Goal: Task Accomplishment & Management: Use online tool/utility

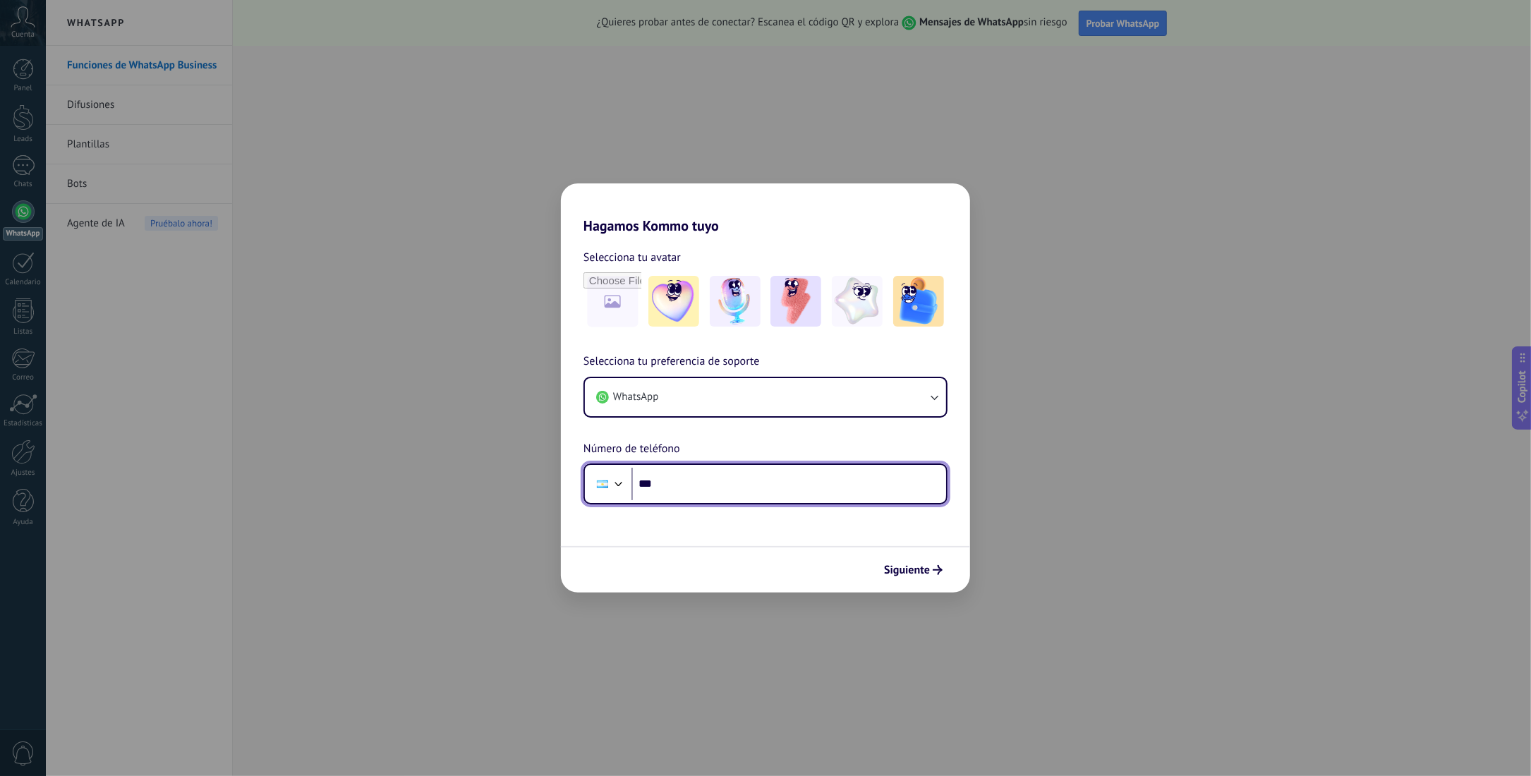
click at [678, 487] on input "***" at bounding box center [788, 484] width 315 height 32
type input "**********"
click at [906, 566] on span "Siguiente" at bounding box center [907, 570] width 46 height 10
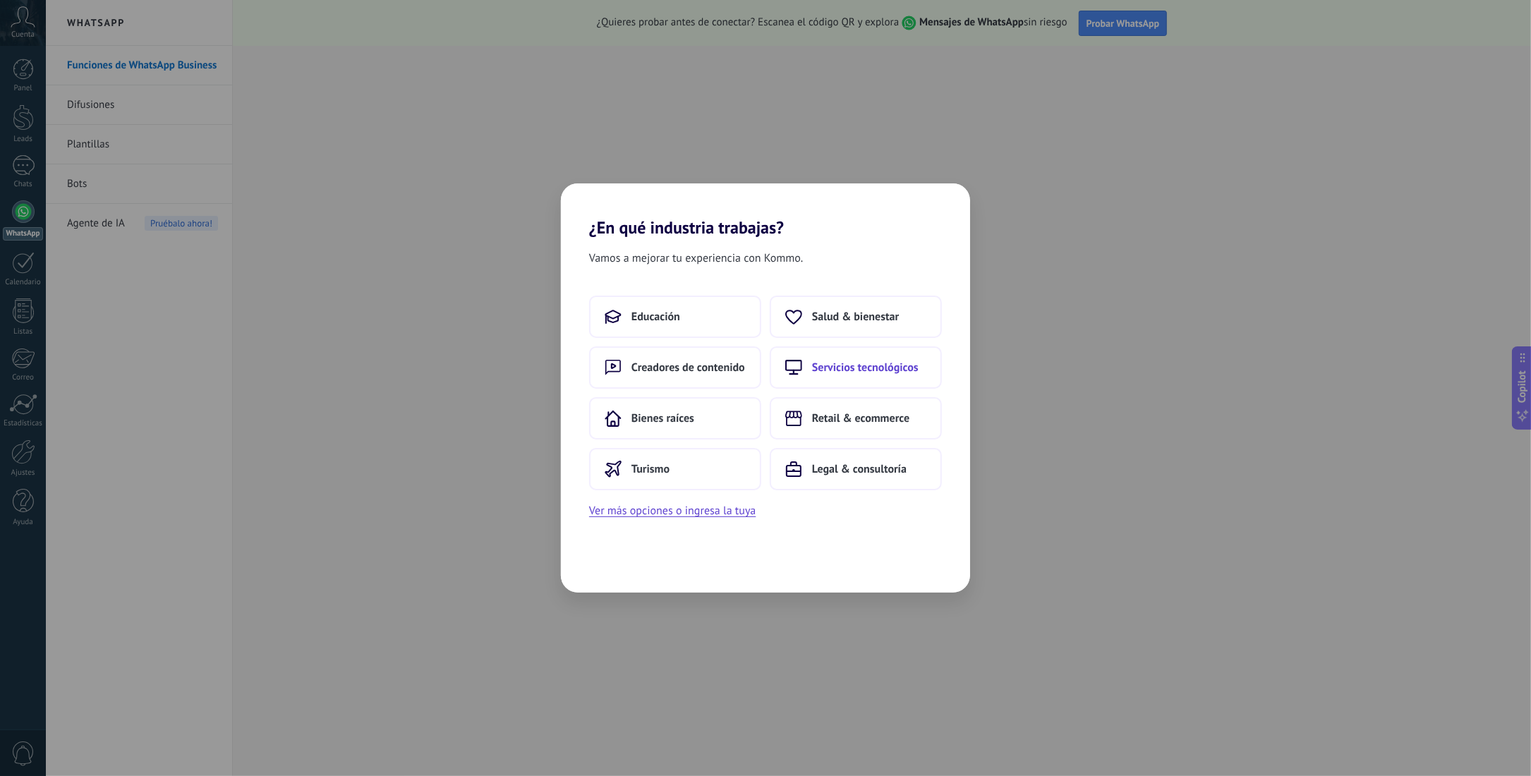
click at [822, 363] on span "Servicios tecnológicos" at bounding box center [865, 367] width 107 height 14
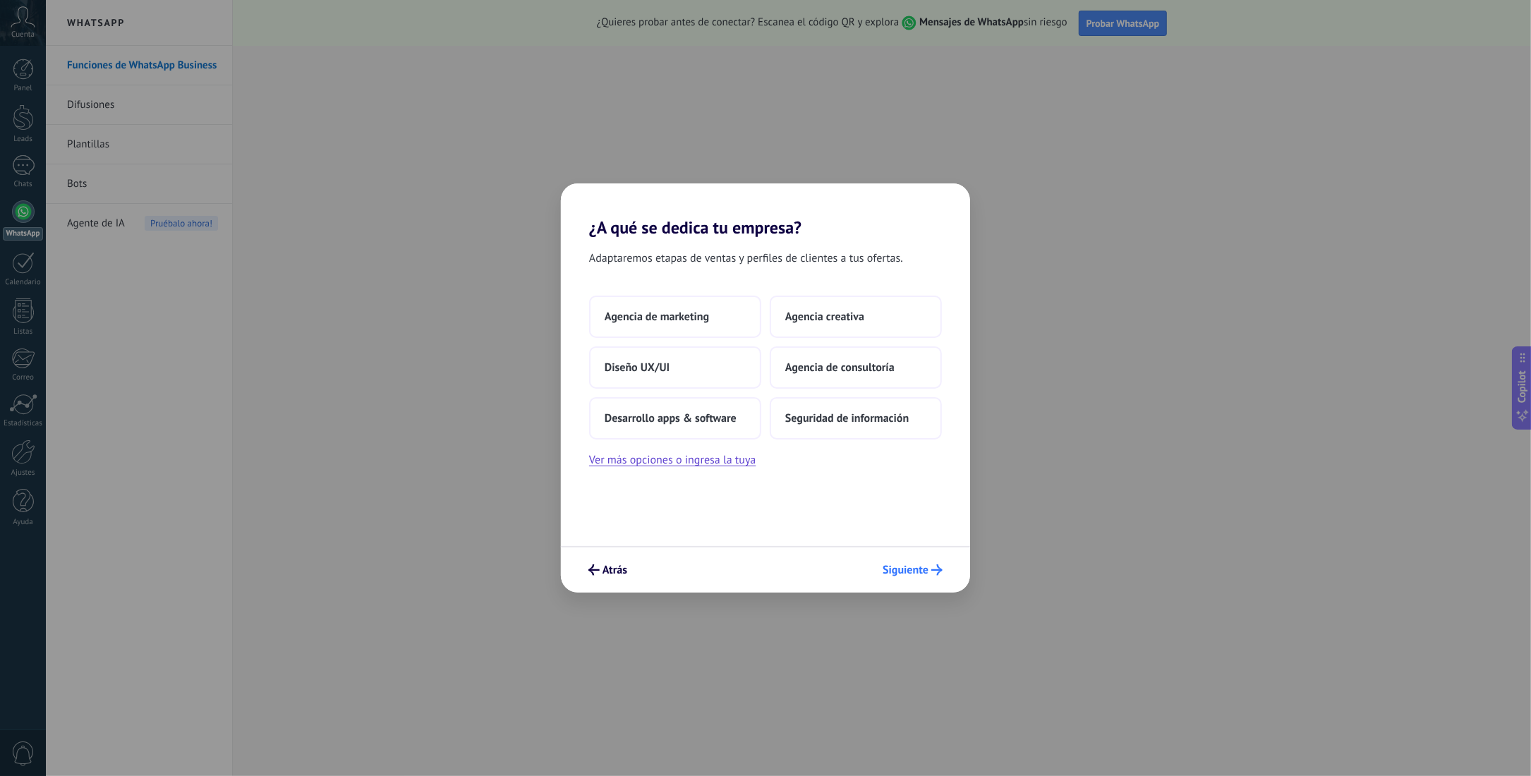
click at [908, 569] on span "Siguiente" at bounding box center [905, 570] width 46 height 10
click at [601, 570] on span "Atrás" at bounding box center [607, 569] width 39 height 11
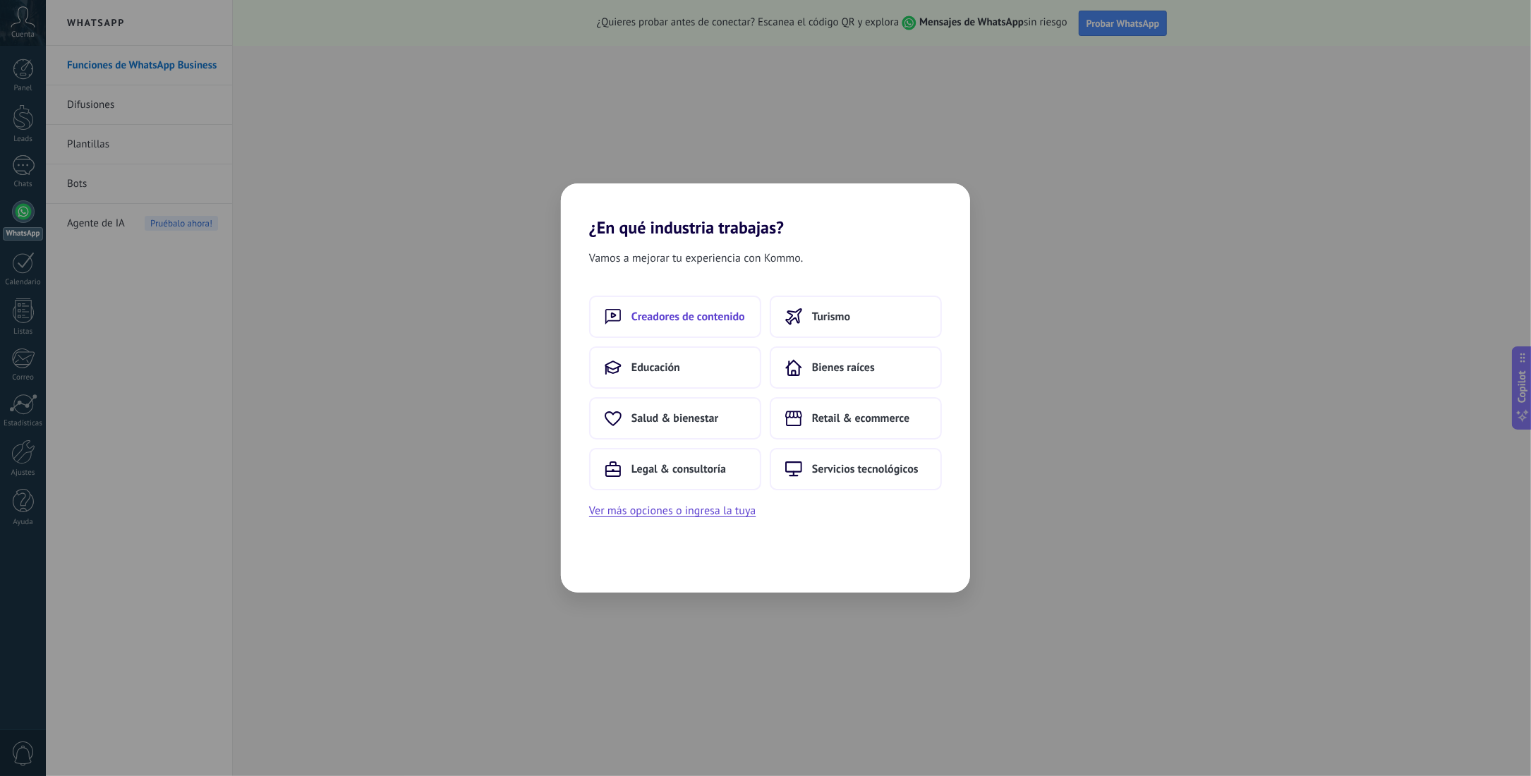
click at [722, 327] on button "Creadores de contenido" at bounding box center [675, 317] width 172 height 42
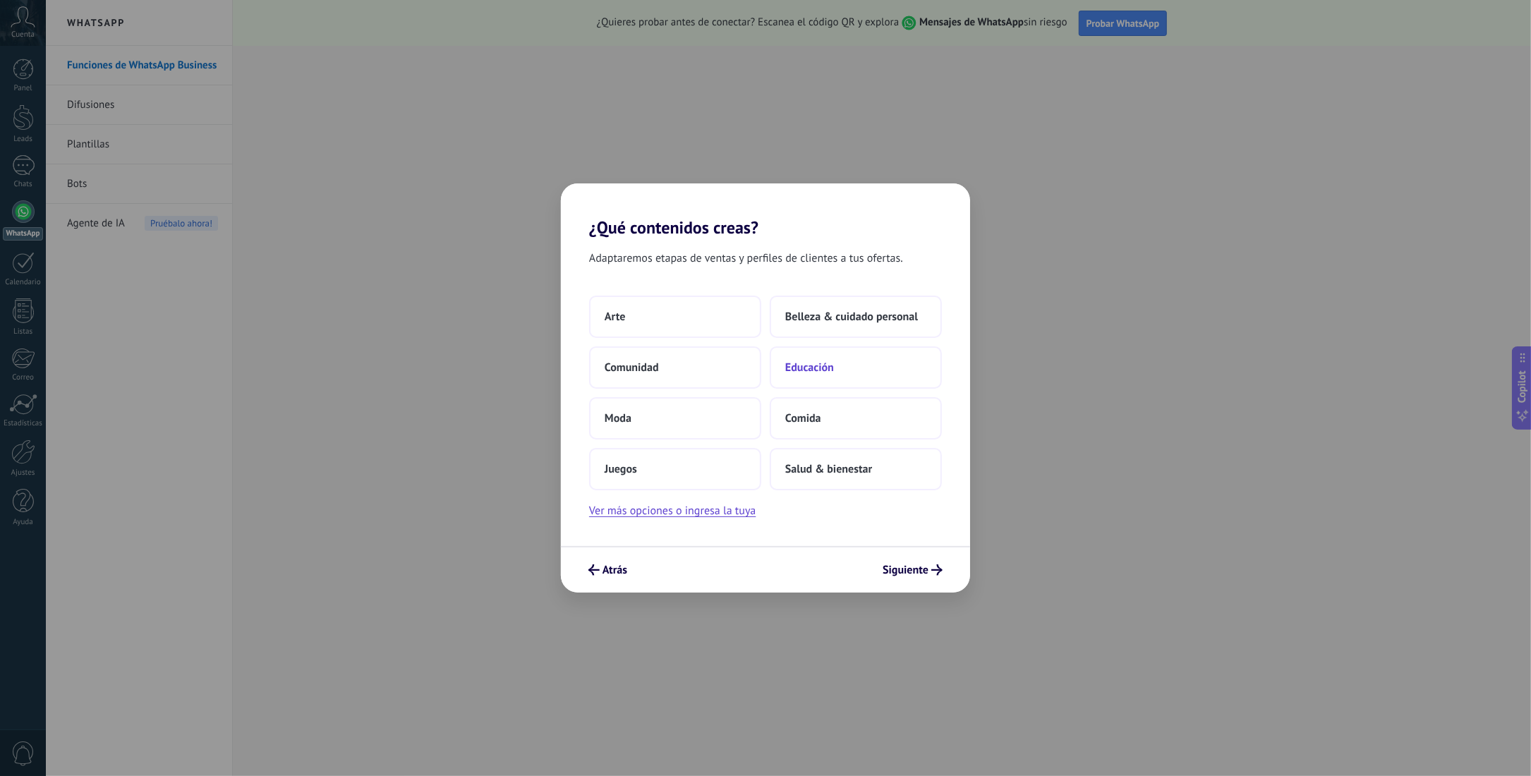
click at [797, 373] on span "Educación" at bounding box center [809, 367] width 49 height 14
click at [631, 320] on span "Solo yo" at bounding box center [622, 317] width 35 height 14
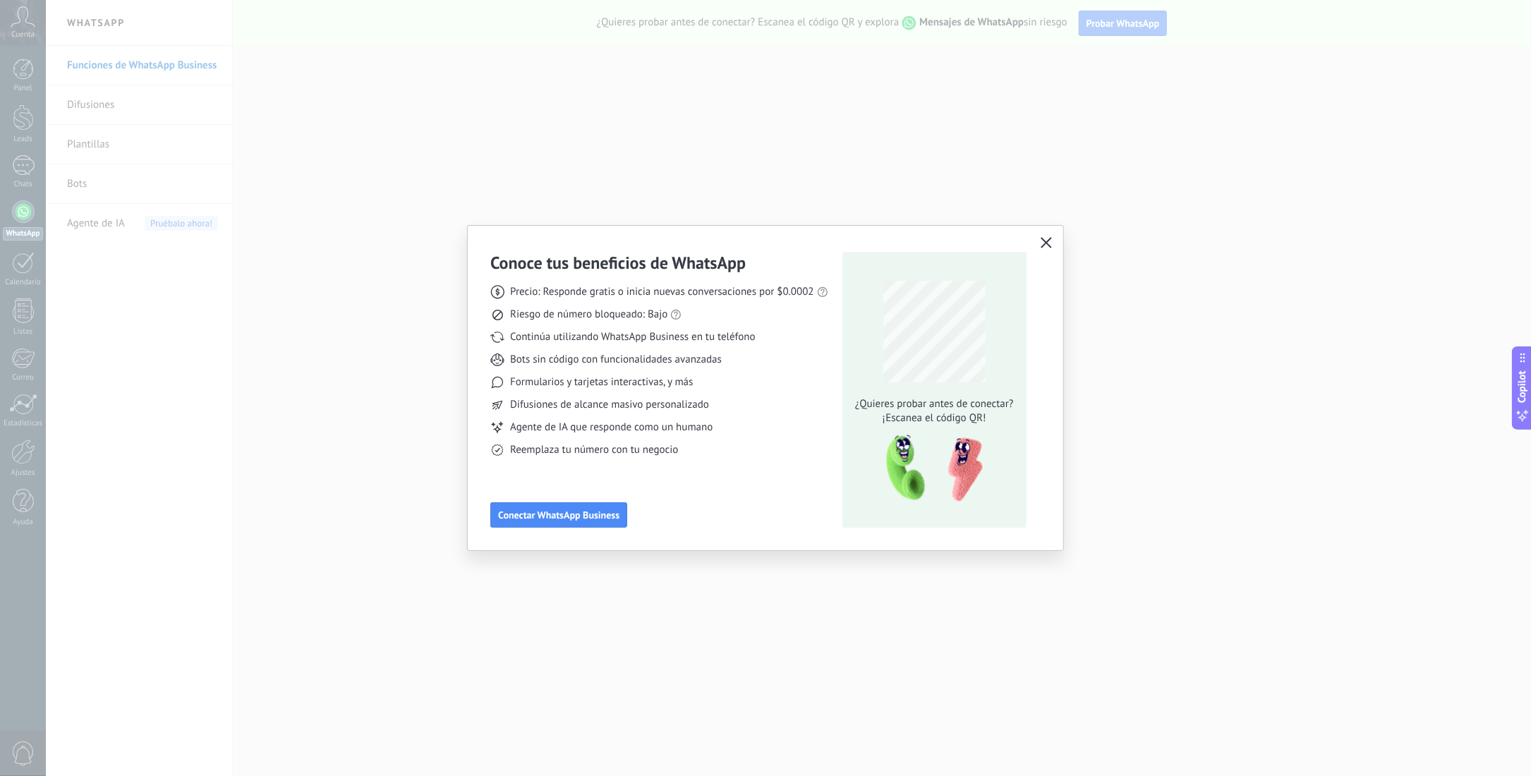
click at [1042, 241] on icon "button" at bounding box center [1045, 242] width 11 height 11
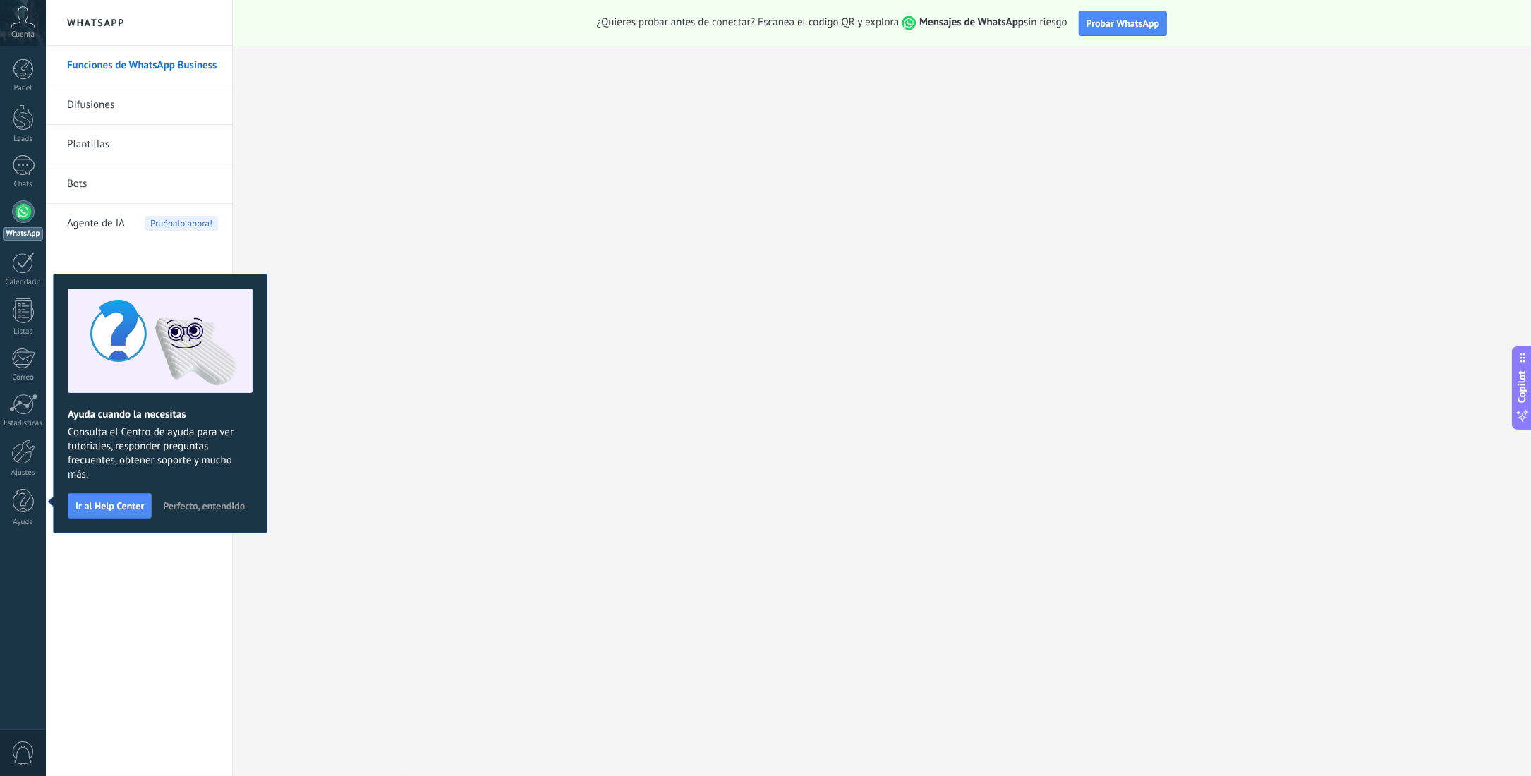
click at [80, 140] on link "Plantillas" at bounding box center [142, 145] width 151 height 40
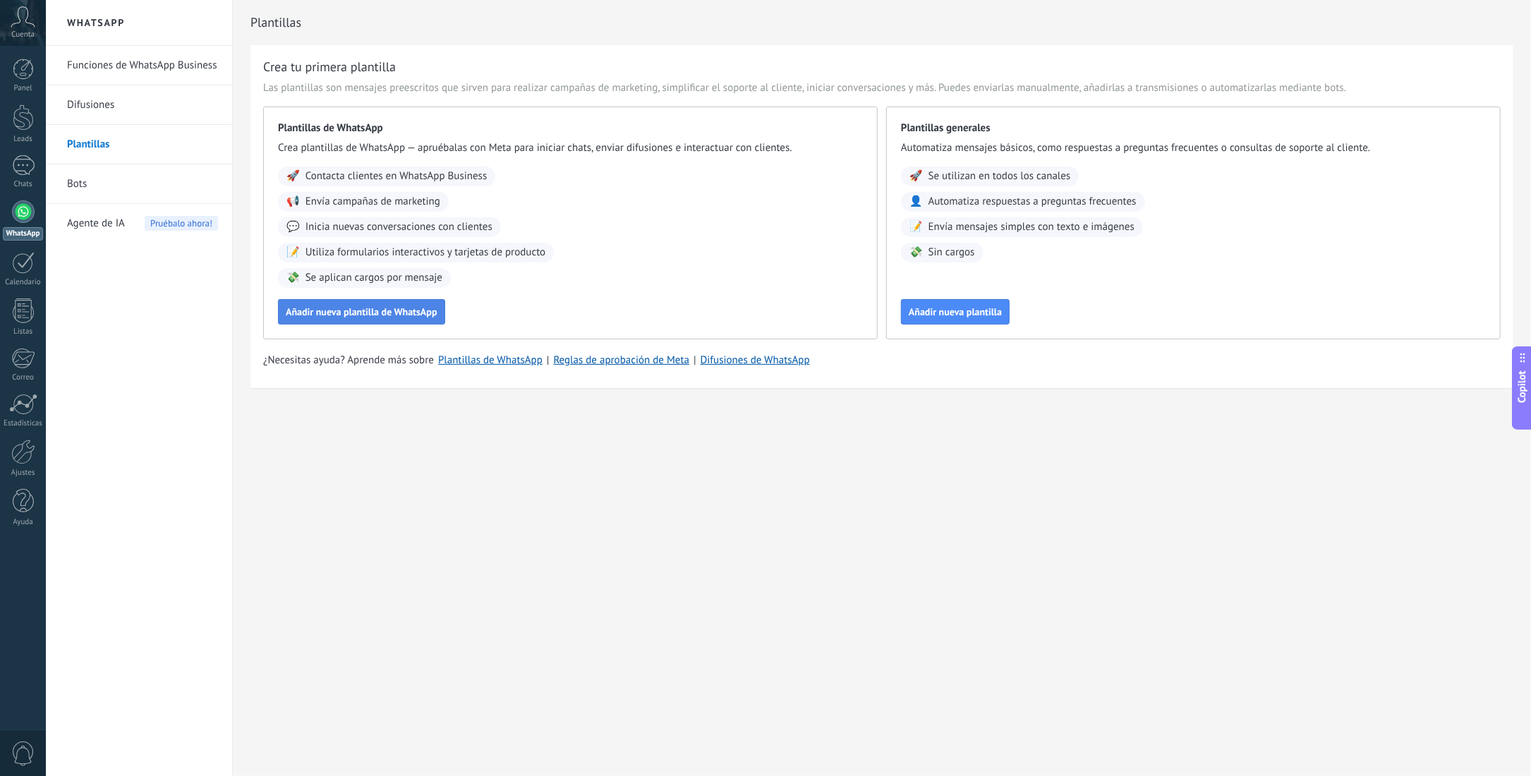
click at [310, 307] on span "Añadir nueva plantilla de WhatsApp" at bounding box center [362, 312] width 152 height 10
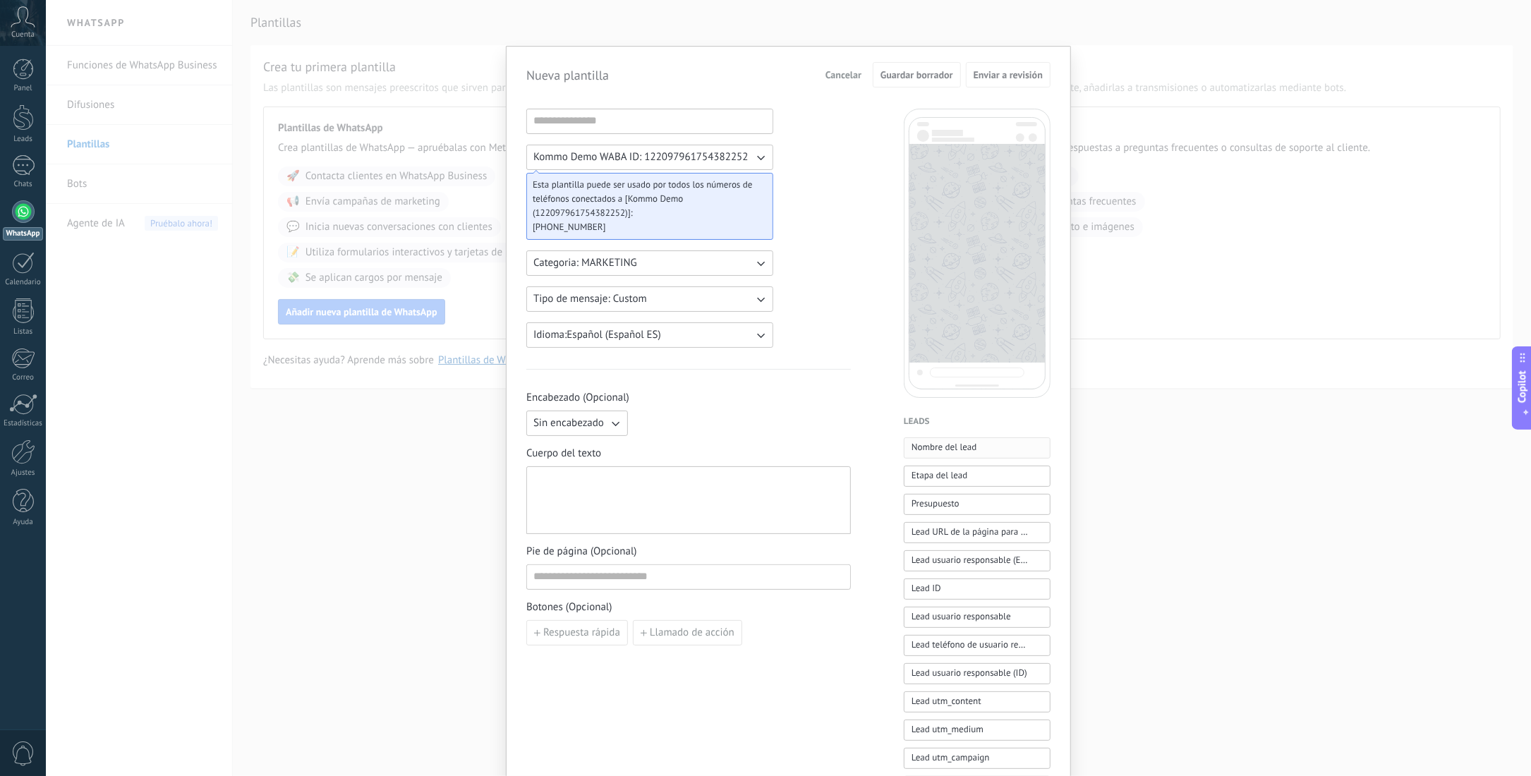
click at [919, 448] on span "Nombre del lead" at bounding box center [944, 447] width 66 height 14
click at [639, 482] on div "**********" at bounding box center [688, 501] width 310 height 56
click at [755, 263] on icon "button" at bounding box center [760, 263] width 14 height 14
click at [755, 263] on li "UTILITY" at bounding box center [645, 263] width 255 height 24
click at [757, 299] on icon "button" at bounding box center [761, 300] width 8 height 5
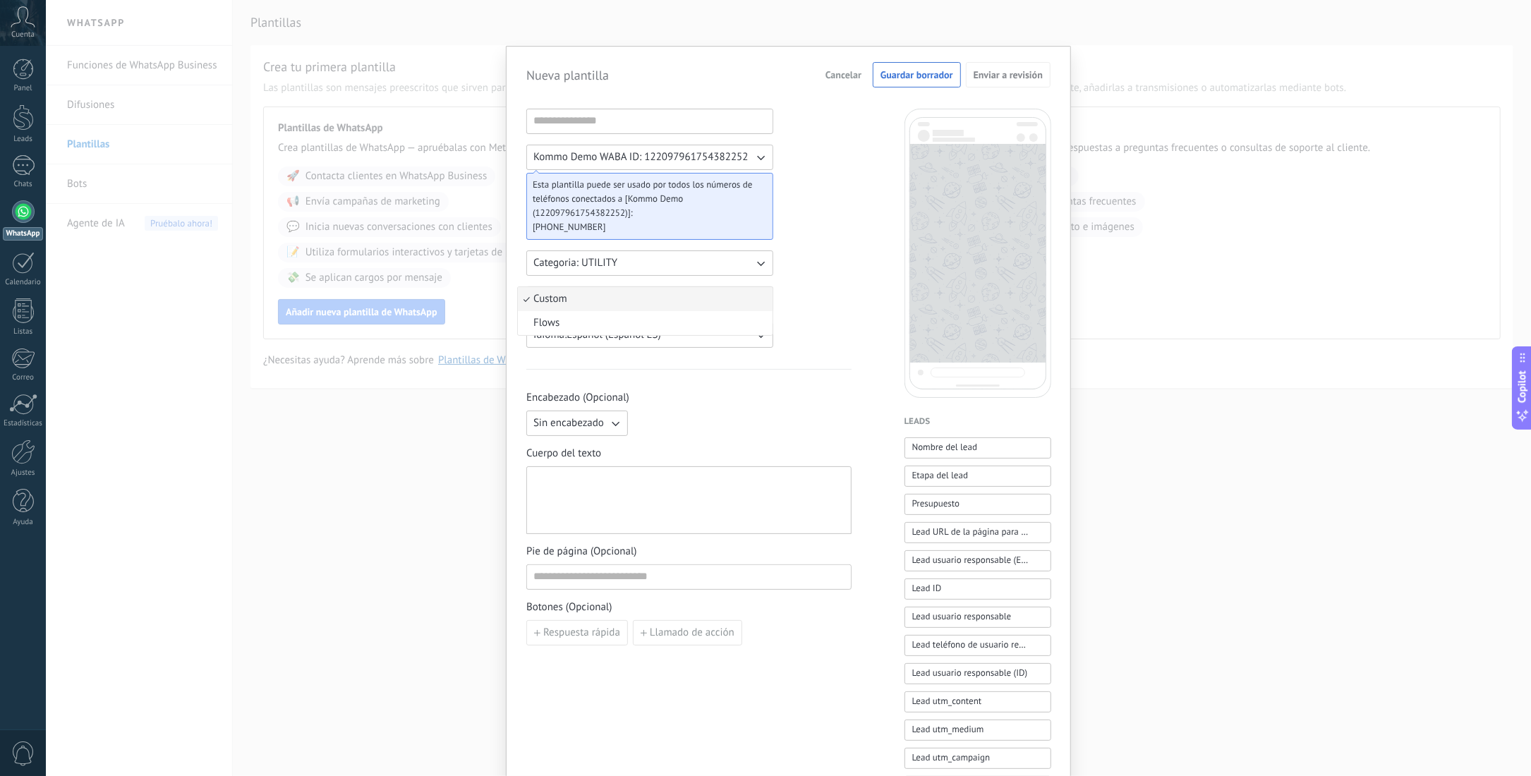
click at [757, 299] on li "Custom" at bounding box center [645, 299] width 255 height 24
click at [911, 71] on span "Guardar borrador" at bounding box center [916, 75] width 73 height 10
